Goal: Use online tool/utility: Utilize a website feature to perform a specific function

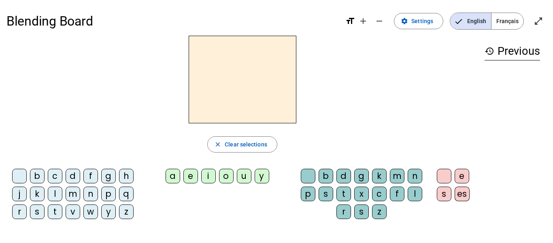
click at [506, 24] on span "Français" at bounding box center [508, 21] width 32 height 16
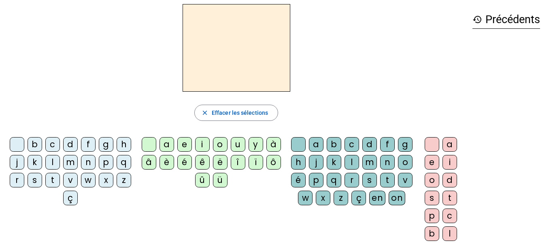
scroll to position [32, 0]
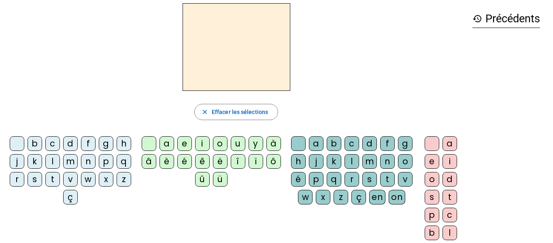
click at [96, 144] on div "f" at bounding box center [88, 143] width 15 height 15
click at [202, 161] on div "ê" at bounding box center [202, 161] width 15 height 15
click at [380, 186] on div "t" at bounding box center [387, 179] width 15 height 15
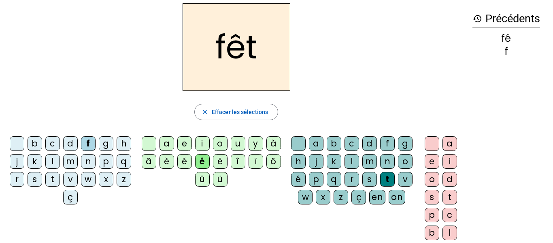
click at [431, 165] on div "e" at bounding box center [432, 161] width 15 height 15
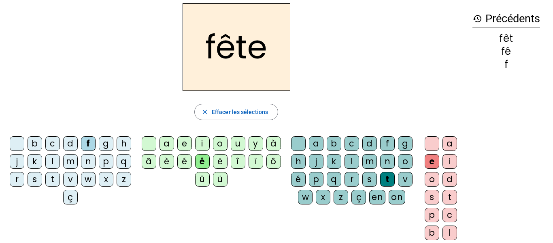
click at [60, 184] on div "t" at bounding box center [52, 179] width 15 height 15
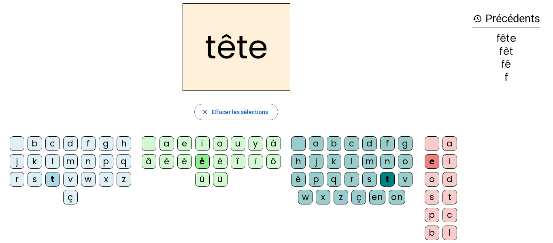
click at [42, 143] on div "b" at bounding box center [35, 143] width 15 height 15
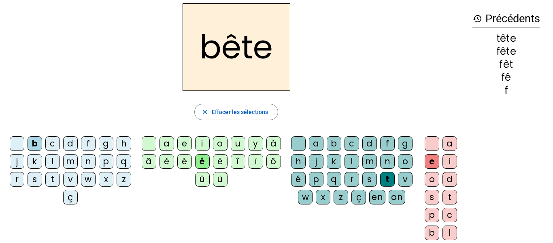
click at [241, 149] on div "u" at bounding box center [238, 143] width 15 height 15
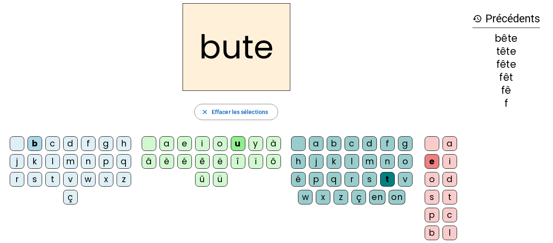
click at [348, 201] on div "z" at bounding box center [341, 197] width 15 height 15
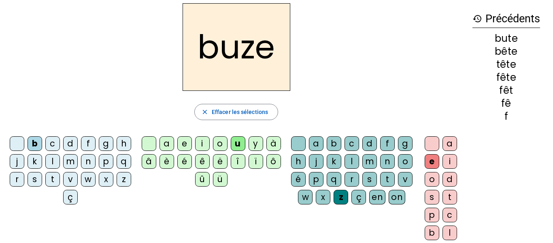
click at [363, 186] on div "s" at bounding box center [370, 179] width 15 height 15
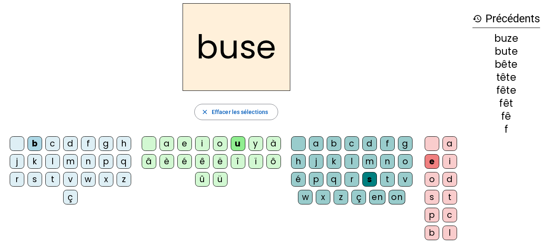
click at [205, 141] on div "i" at bounding box center [202, 143] width 15 height 15
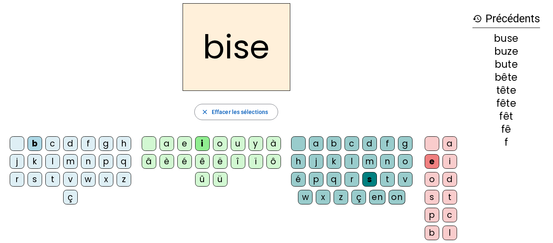
click at [170, 139] on div "a" at bounding box center [167, 143] width 15 height 15
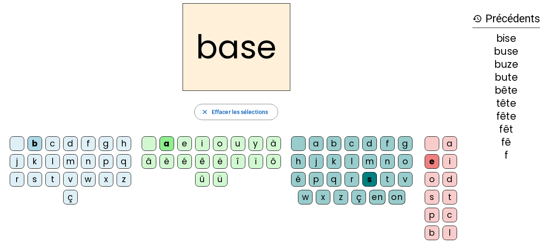
click at [24, 178] on div "r" at bounding box center [17, 179] width 15 height 15
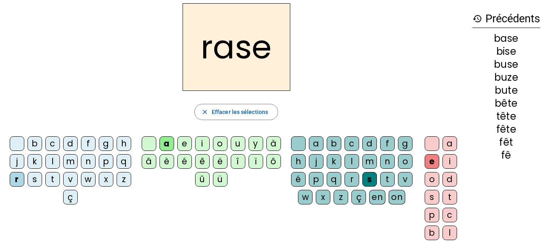
click at [398, 151] on div "g" at bounding box center [405, 143] width 15 height 15
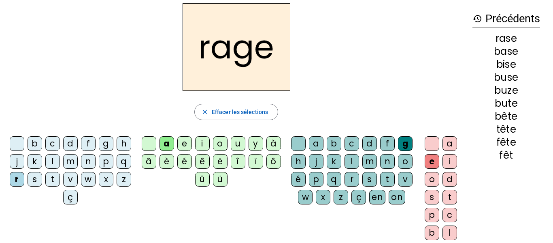
click at [99, 169] on div "p" at bounding box center [106, 161] width 15 height 15
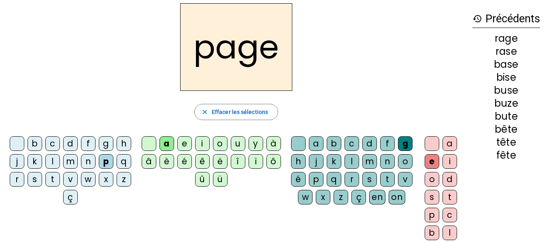
click at [398, 186] on div "v" at bounding box center [405, 179] width 15 height 15
